Goal: Entertainment & Leisure: Consume media (video, audio)

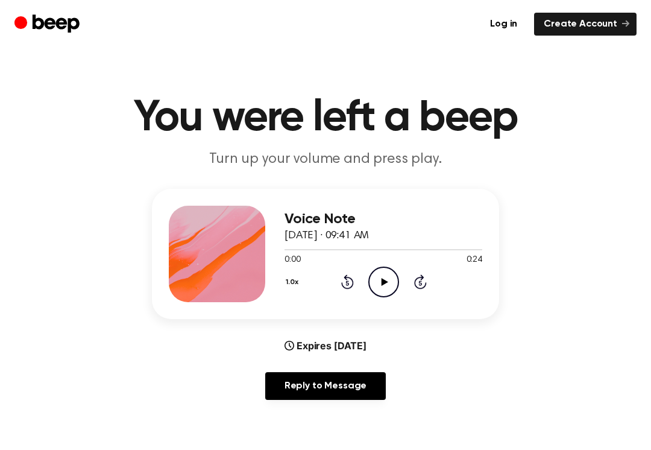
click at [382, 287] on icon "Play Audio" at bounding box center [383, 281] width 31 height 31
click at [299, 266] on div "1.0x Rewind 5 seconds Pause Audio Skip 5 seconds" at bounding box center [384, 281] width 198 height 31
click at [288, 254] on span "0:04" at bounding box center [293, 260] width 16 height 13
click at [383, 280] on icon "Pause Audio" at bounding box center [383, 281] width 31 height 31
click at [392, 285] on icon "Play Audio" at bounding box center [383, 281] width 31 height 31
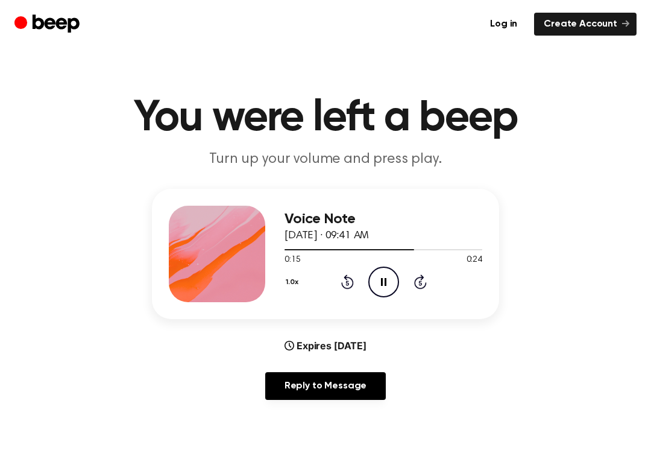
click at [295, 262] on span "0:15" at bounding box center [293, 260] width 16 height 13
click at [295, 262] on span "0:16" at bounding box center [293, 260] width 16 height 13
click at [286, 266] on div "1.0x Rewind 5 seconds Pause Audio Skip 5 seconds" at bounding box center [384, 281] width 198 height 31
click at [291, 286] on button "1.0x" at bounding box center [294, 282] width 19 height 20
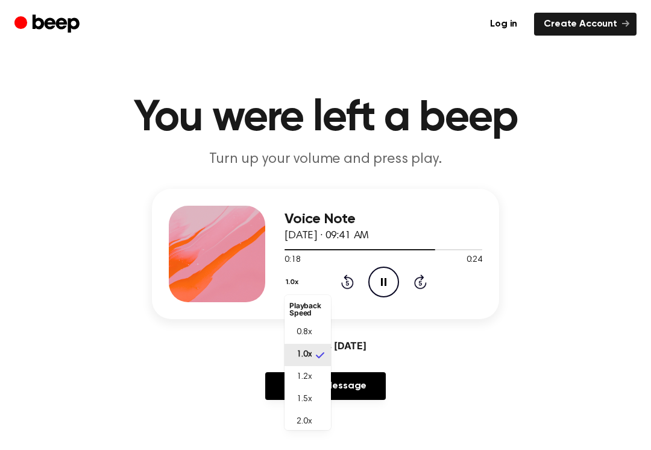
click at [324, 269] on div "1.0x Playback Speed 0.8x 1.0x 1.2x 1.5x 2.0x Rewind 5 seconds Pause Audio Skip …" at bounding box center [384, 281] width 198 height 31
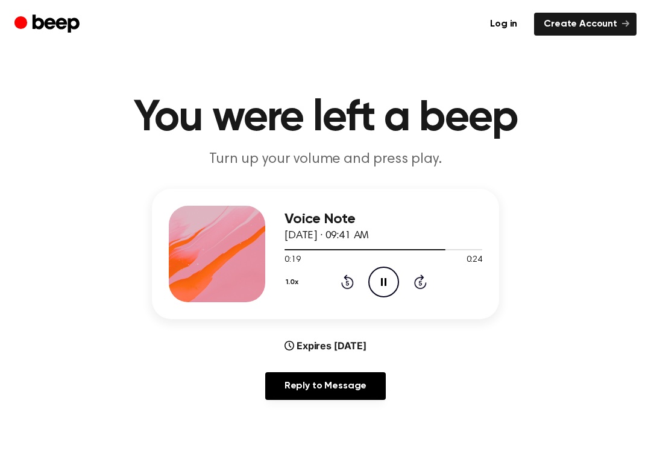
click at [341, 286] on icon "Rewind 5 seconds" at bounding box center [347, 282] width 13 height 16
click at [338, 284] on div "1.0x Rewind 5 seconds Pause Audio Skip 5 seconds" at bounding box center [384, 281] width 198 height 31
click at [337, 288] on div "1.0x Rewind 5 seconds Pause Audio Skip 5 seconds" at bounding box center [384, 281] width 198 height 31
click at [336, 288] on div "1.0x Rewind 5 seconds Pause Audio Skip 5 seconds" at bounding box center [384, 281] width 198 height 31
click at [342, 286] on icon at bounding box center [347, 281] width 13 height 14
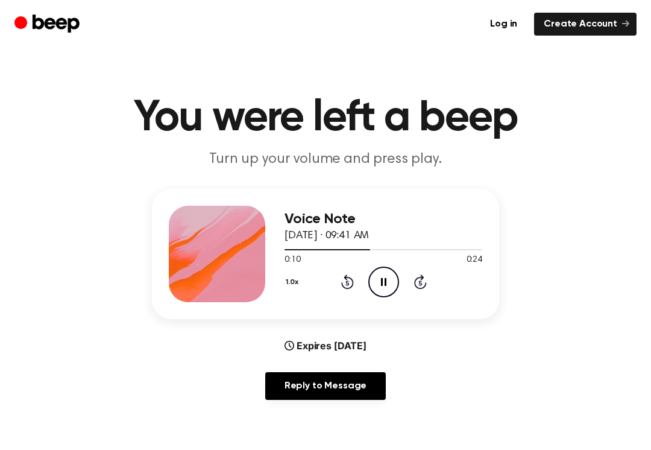
click at [342, 287] on icon "Rewind 5 seconds" at bounding box center [347, 282] width 13 height 16
click at [351, 283] on icon "Rewind 5 seconds" at bounding box center [347, 282] width 13 height 16
click at [354, 285] on div "1.0x Rewind 5 seconds Pause Audio Skip 5 seconds" at bounding box center [384, 281] width 198 height 31
click at [351, 283] on icon "Rewind 5 seconds" at bounding box center [347, 282] width 13 height 16
click at [353, 278] on icon "Rewind 5 seconds" at bounding box center [347, 282] width 13 height 16
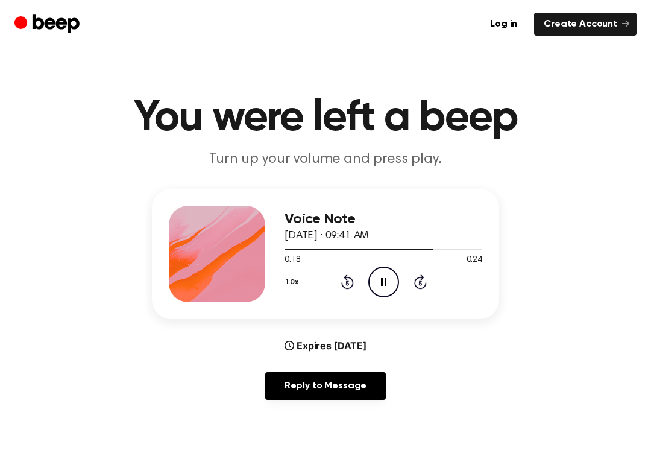
click at [392, 280] on icon "Pause Audio" at bounding box center [383, 281] width 31 height 31
click at [394, 285] on icon "Play Audio" at bounding box center [383, 281] width 31 height 31
click at [393, 279] on icon "Pause Audio" at bounding box center [383, 281] width 31 height 31
click at [353, 279] on icon "Rewind 5 seconds" at bounding box center [347, 282] width 13 height 16
click at [348, 288] on icon at bounding box center [347, 281] width 13 height 14
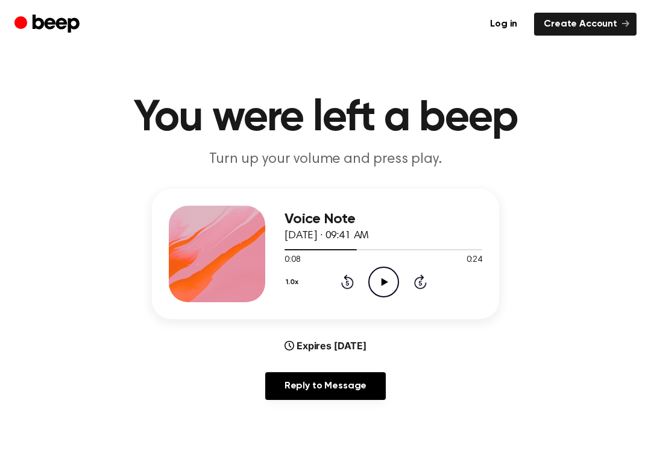
click at [347, 287] on icon "Rewind 5 seconds" at bounding box center [347, 282] width 13 height 16
click at [348, 285] on icon at bounding box center [346, 283] width 3 height 5
click at [347, 284] on icon "Rewind 5 seconds" at bounding box center [347, 282] width 13 height 16
click at [384, 280] on icon at bounding box center [384, 282] width 7 height 8
click at [381, 296] on circle at bounding box center [384, 282] width 30 height 30
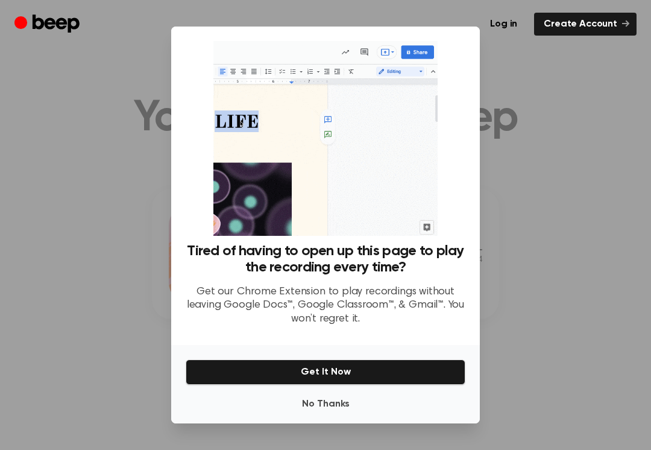
click at [594, 286] on div at bounding box center [325, 225] width 651 height 450
click at [594, 290] on div at bounding box center [325, 225] width 651 height 450
click at [600, 288] on div at bounding box center [325, 225] width 651 height 450
click at [370, 408] on button "No Thanks" at bounding box center [326, 404] width 280 height 24
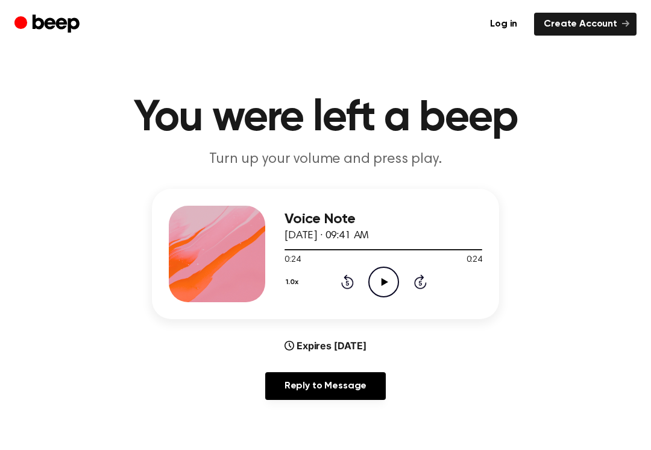
click at [380, 294] on icon "Play Audio" at bounding box center [383, 281] width 31 height 31
click at [373, 277] on icon "Pause Audio" at bounding box center [383, 281] width 31 height 31
click at [386, 274] on icon "Play Audio" at bounding box center [383, 281] width 31 height 31
click at [376, 279] on icon "Play Audio" at bounding box center [383, 281] width 31 height 31
click at [382, 293] on icon "Play Audio" at bounding box center [383, 281] width 31 height 31
